Goal: Information Seeking & Learning: Learn about a topic

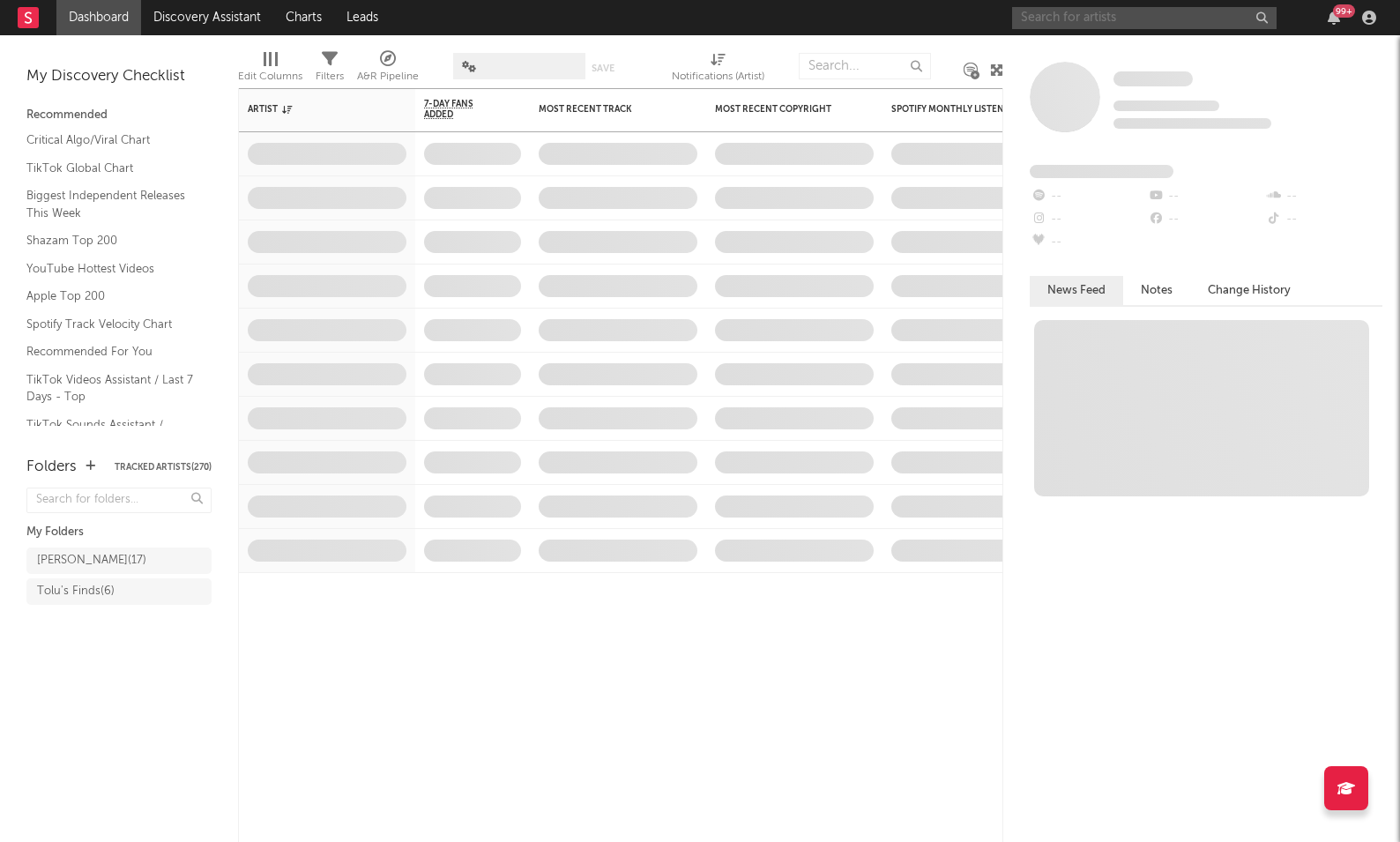
click at [1119, 17] on input "text" at bounding box center [1143, 17] width 264 height 22
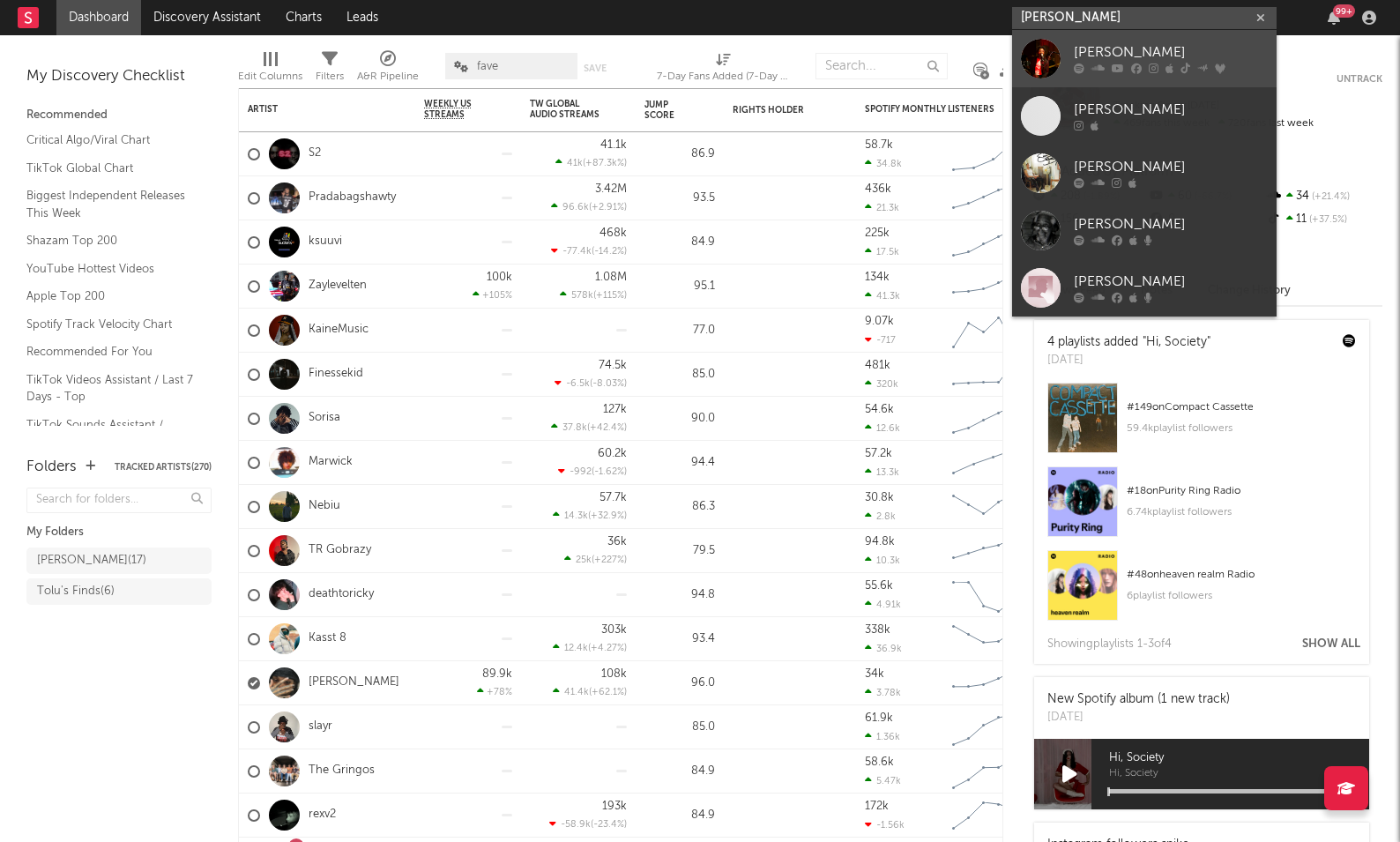
type input "[PERSON_NAME]"
click at [1119, 54] on div "[PERSON_NAME]" at bounding box center [1170, 53] width 194 height 21
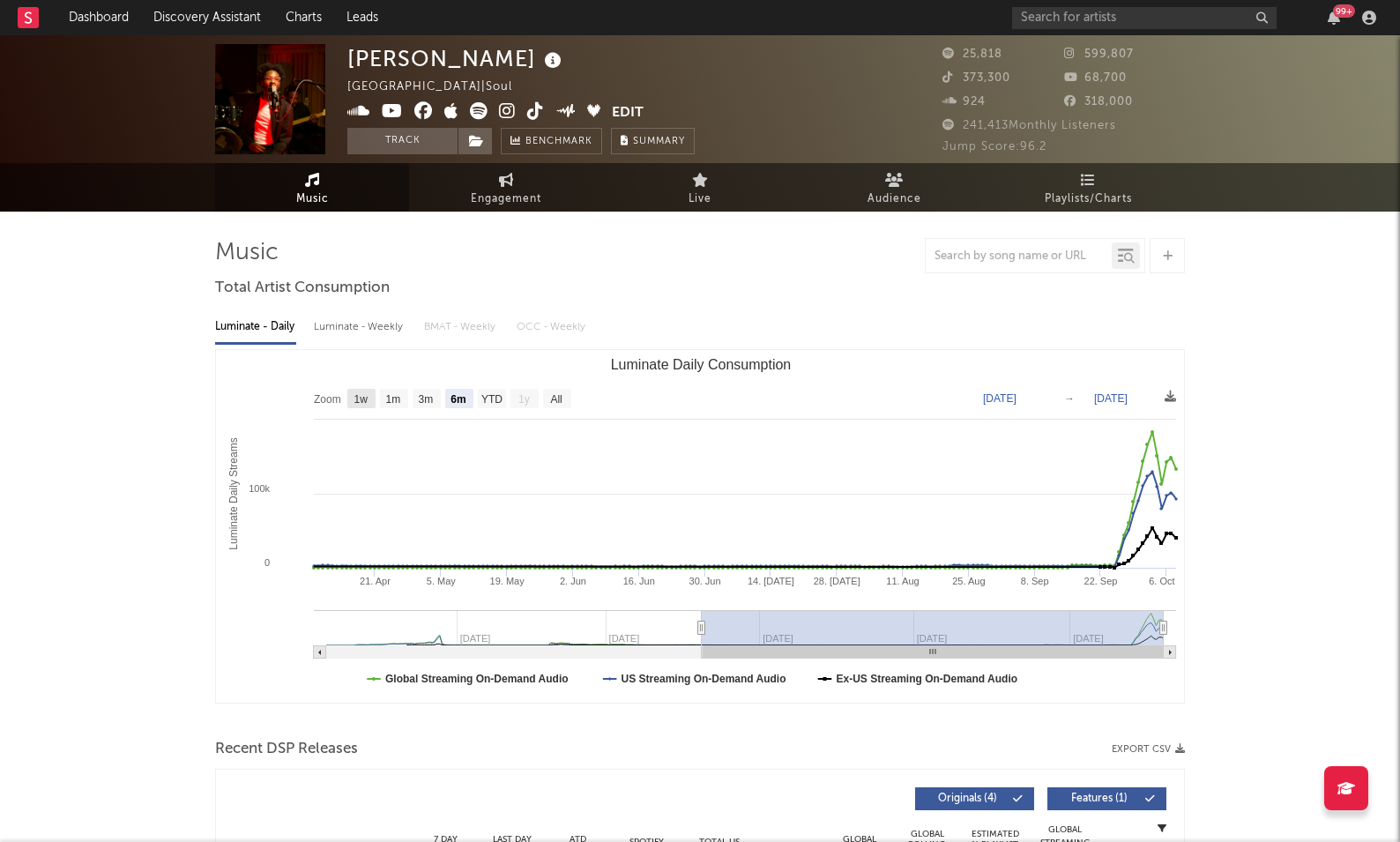
click at [360, 407] on rect "Luminate Daily Consumption" at bounding box center [362, 398] width 29 height 19
select select "1w"
type input "[DATE]"
